Goal: Information Seeking & Learning: Learn about a topic

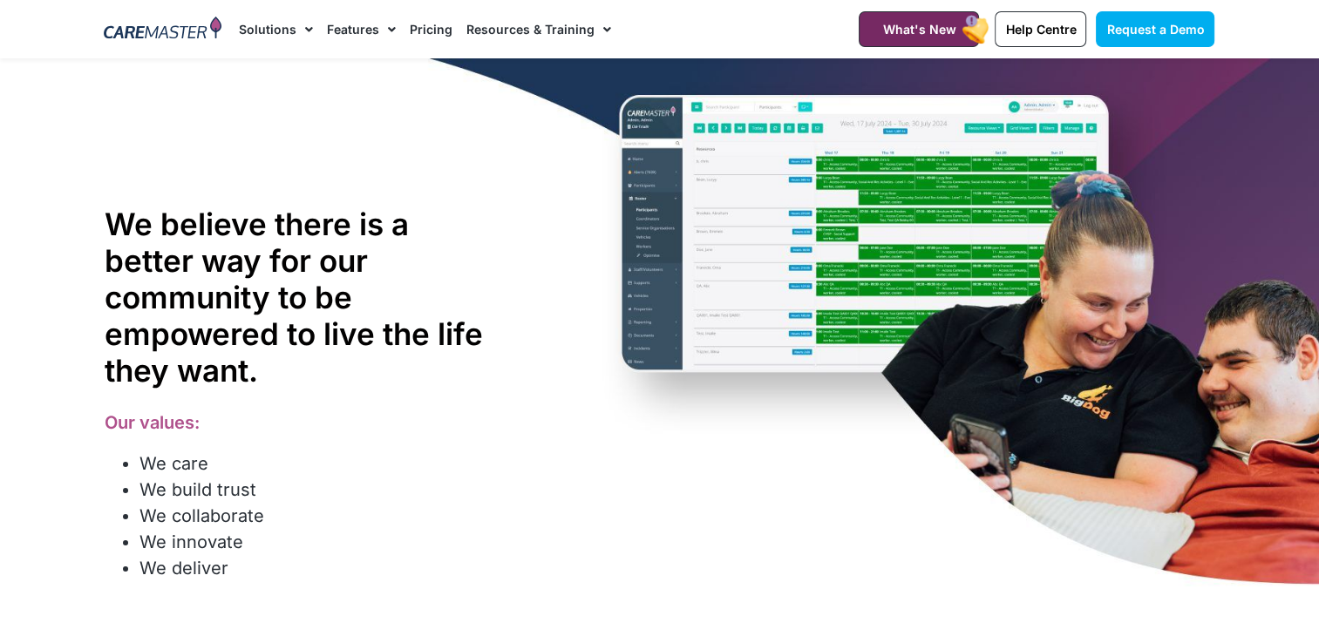
click at [138, 33] on img at bounding box center [163, 30] width 118 height 26
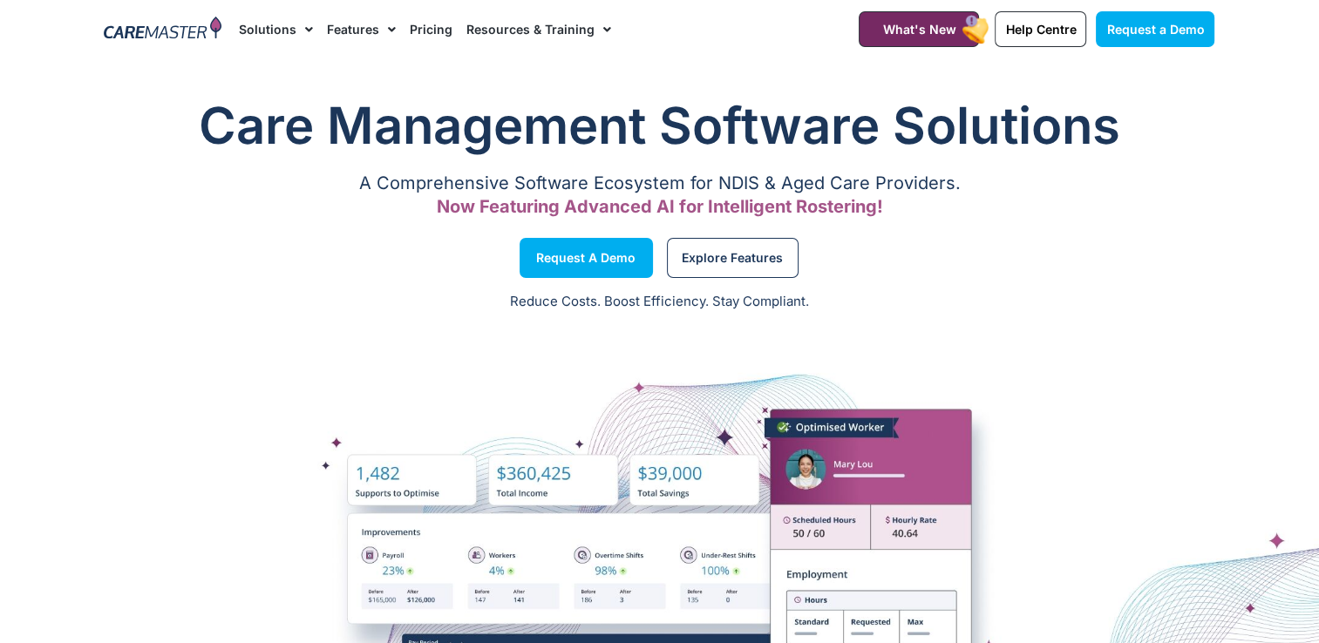
click at [148, 47] on div at bounding box center [162, 29] width 135 height 58
click at [150, 23] on img at bounding box center [163, 30] width 118 height 26
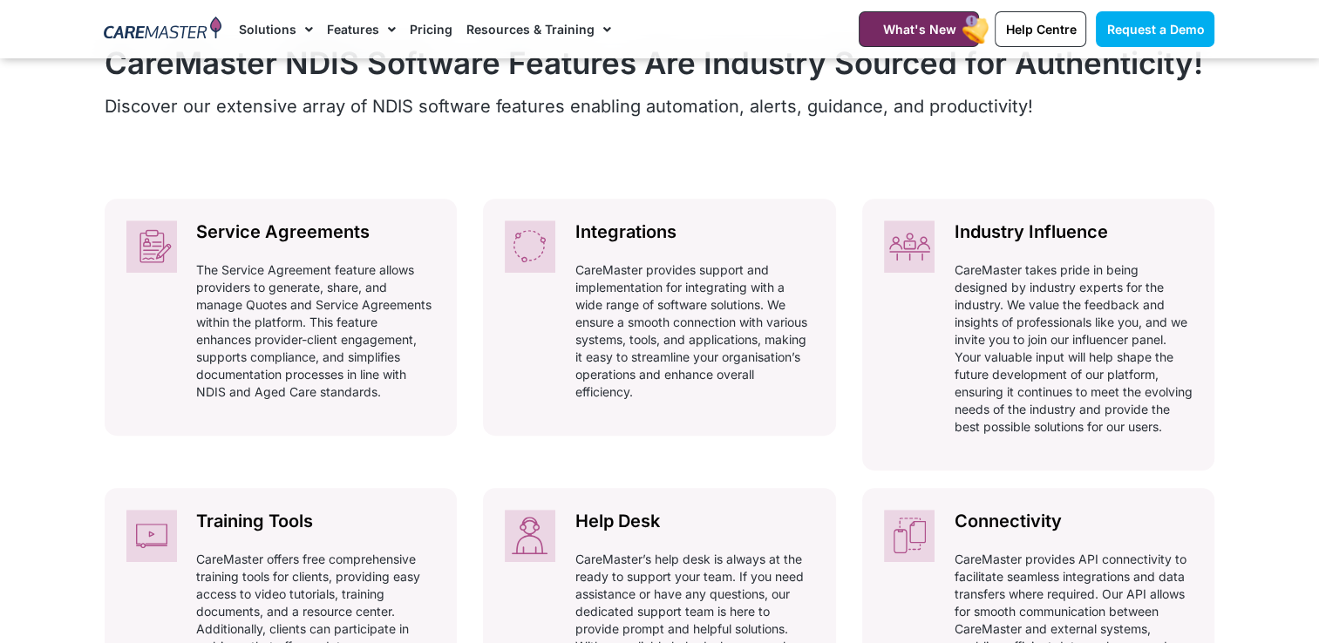
scroll to position [787, 0]
